Goal: Find specific page/section: Find specific page/section

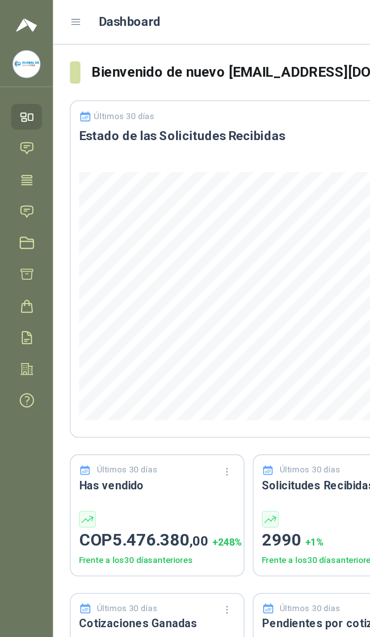
click at [19, 135] on icon at bounding box center [16, 135] width 9 height 9
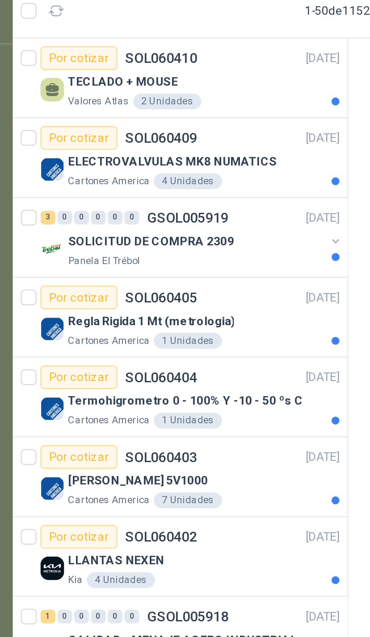
click at [176, 141] on button "button" at bounding box center [179, 144] width 7 height 7
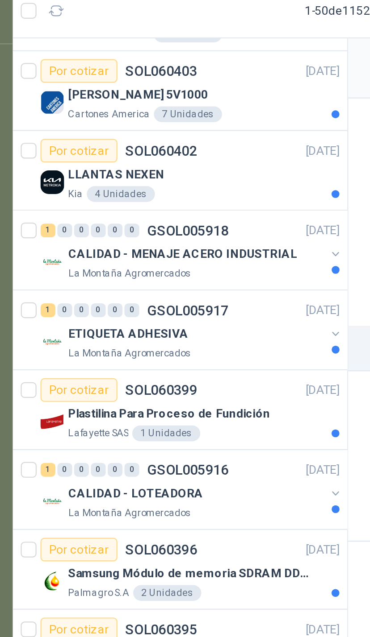
scroll to position [286, 0]
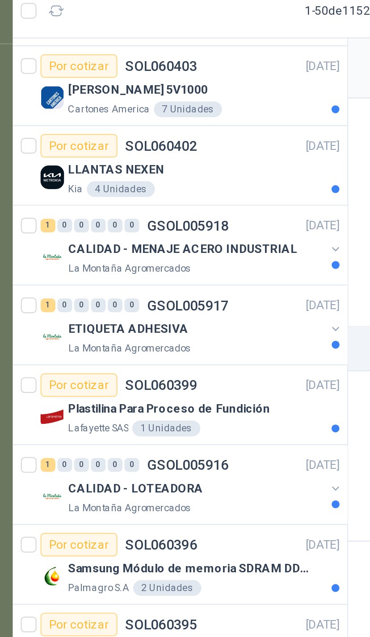
click at [143, 179] on div "ETIQUETA ADHESIVA" at bounding box center [117, 184] width 116 height 11
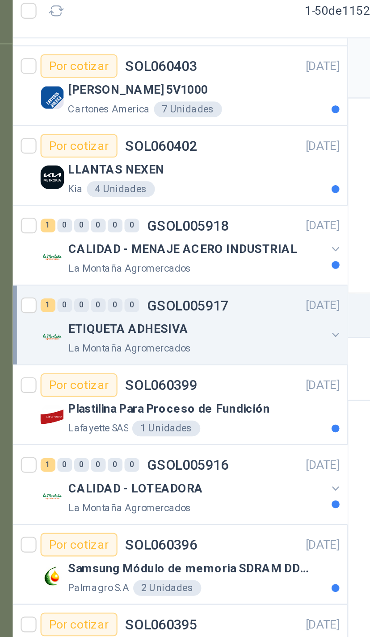
click at [176, 184] on button "button" at bounding box center [179, 187] width 7 height 7
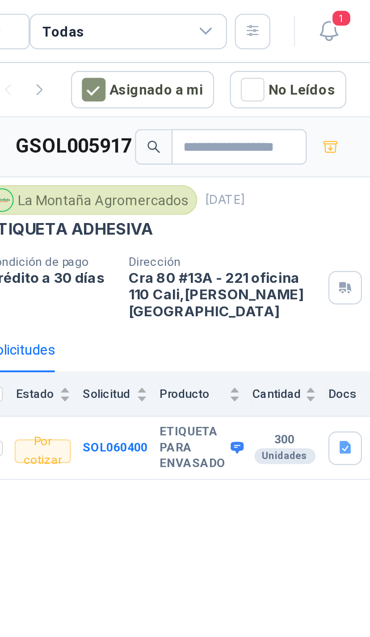
click at [216, 14] on div "Todas" at bounding box center [260, 14] width 89 height 16
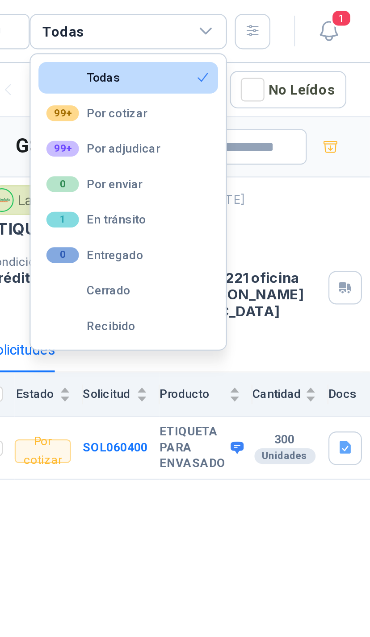
click at [216, 11] on div "Todas" at bounding box center [260, 14] width 89 height 16
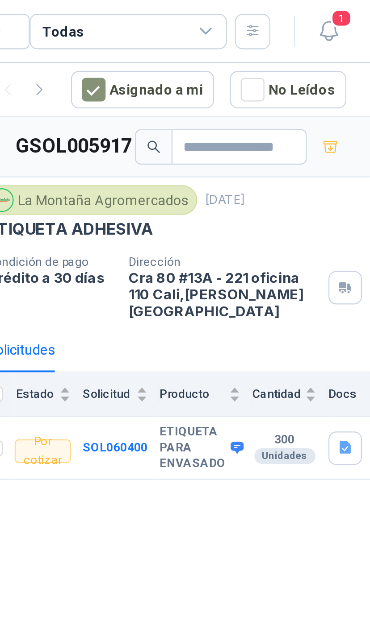
click at [216, 10] on div "Todas" at bounding box center [260, 14] width 89 height 16
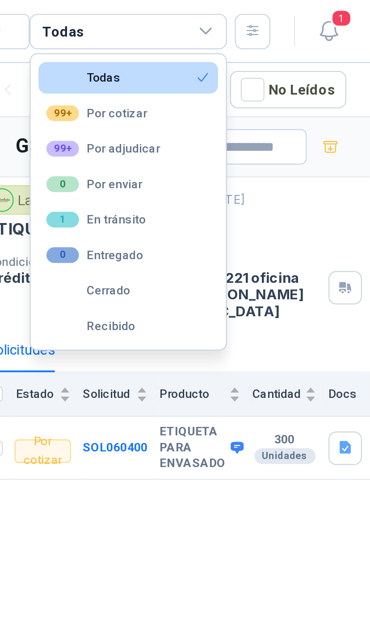
click at [220, 70] on button "99+ Por adjudicar" at bounding box center [260, 67] width 81 height 14
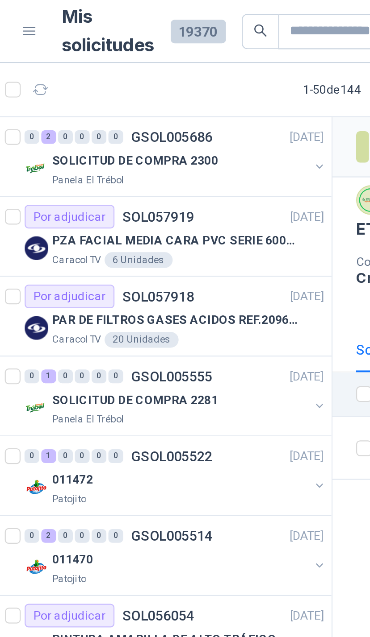
click at [176, 73] on button "button" at bounding box center [179, 75] width 7 height 7
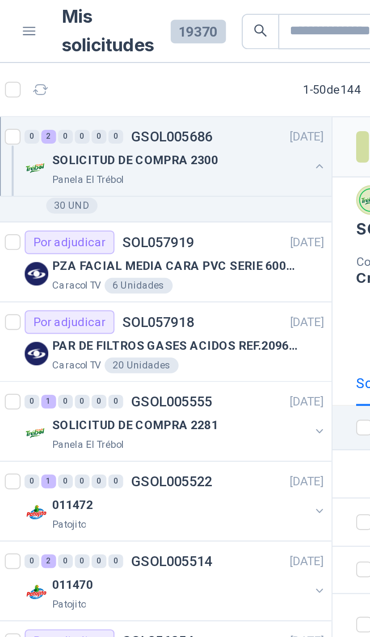
scroll to position [64, 0]
